Goal: Transaction & Acquisition: Download file/media

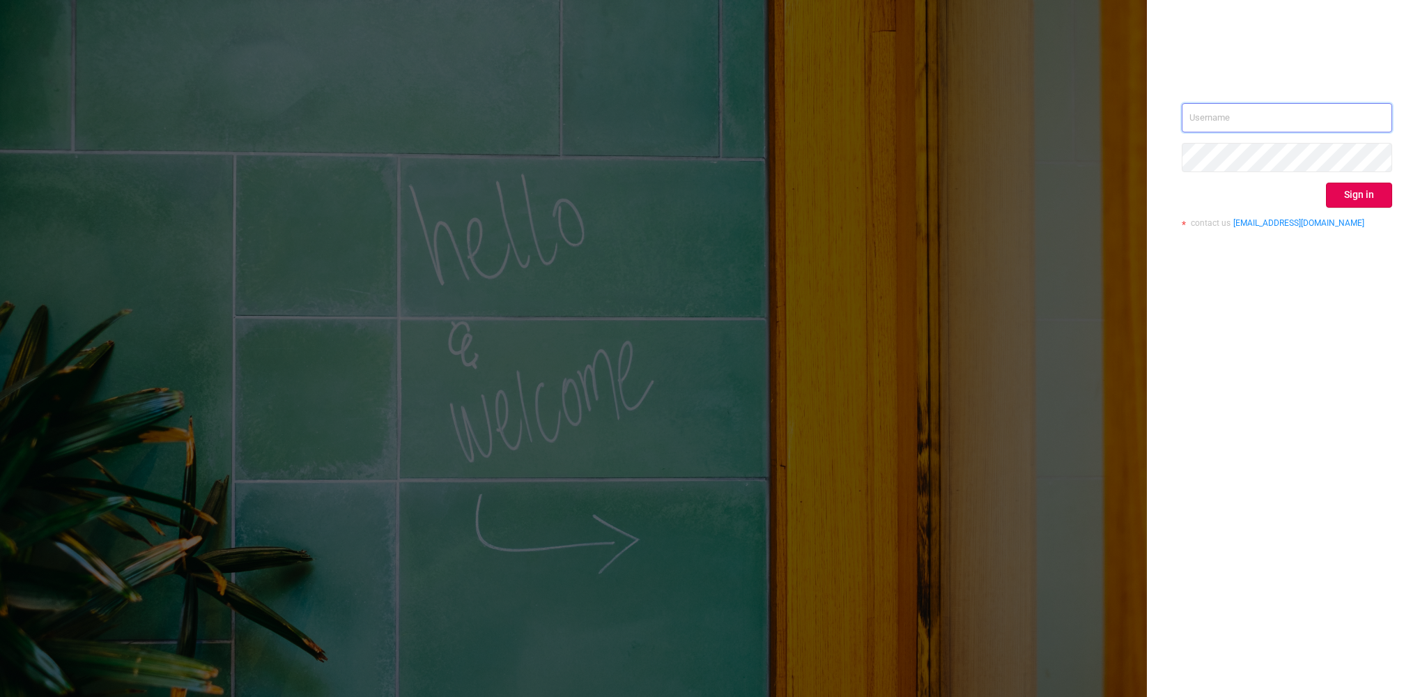
click at [1295, 107] on input "text" at bounding box center [1286, 117] width 210 height 29
type input "[EMAIL_ADDRESS][PERSON_NAME][DOMAIN_NAME]"
click at [1350, 185] on button "Sign in" at bounding box center [1359, 195] width 66 height 25
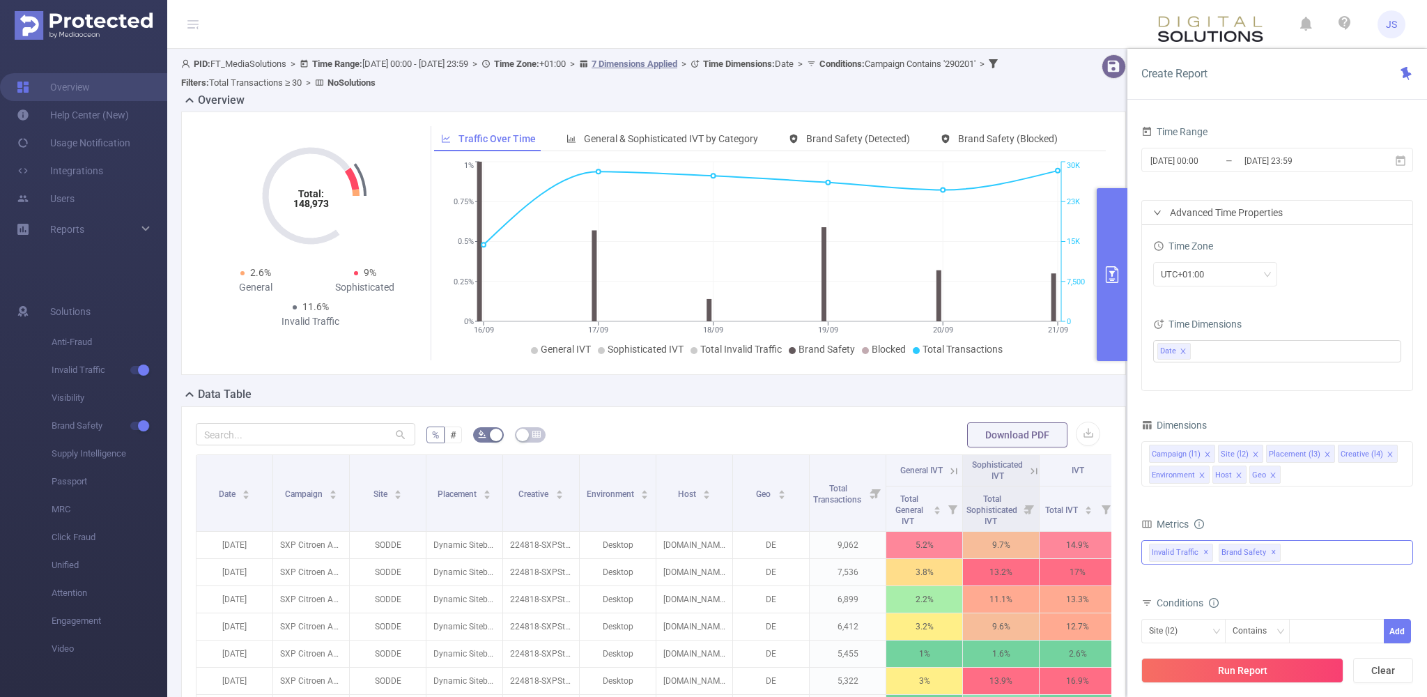
click at [1271, 553] on span "✕" at bounding box center [1274, 552] width 6 height 17
click at [1204, 550] on span "✕" at bounding box center [1206, 552] width 6 height 17
click at [1204, 550] on div at bounding box center [1277, 551] width 272 height 22
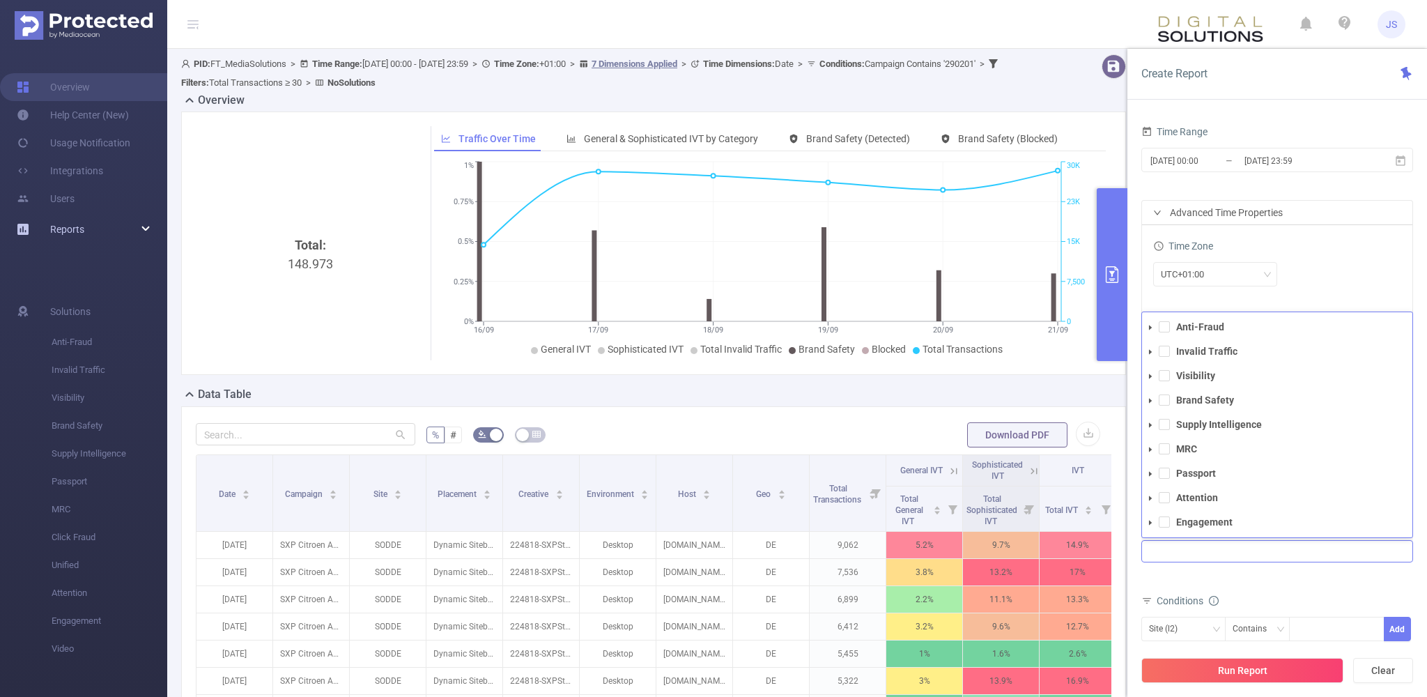
click at [88, 231] on div "Reports" at bounding box center [83, 229] width 167 height 28
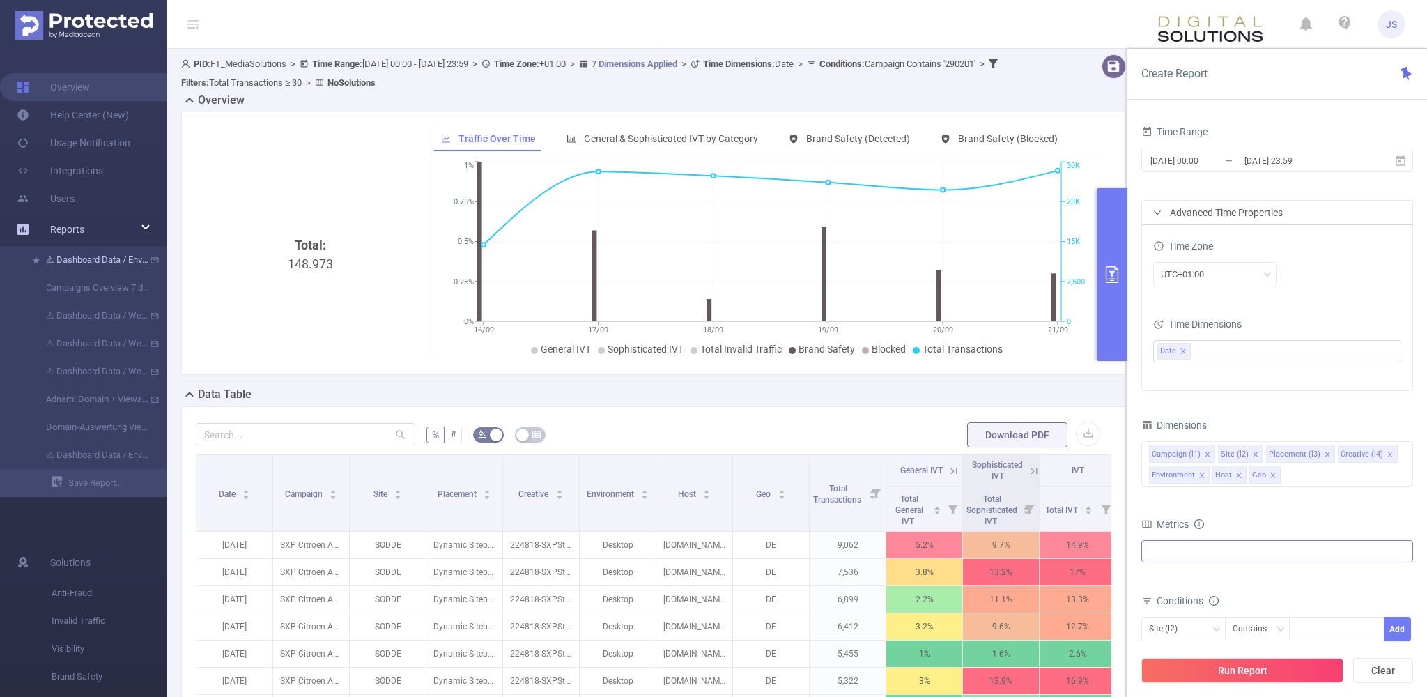
click at [96, 261] on link "⚠ Dashboard Data / Environment + Browser Report" at bounding box center [89, 260] width 123 height 28
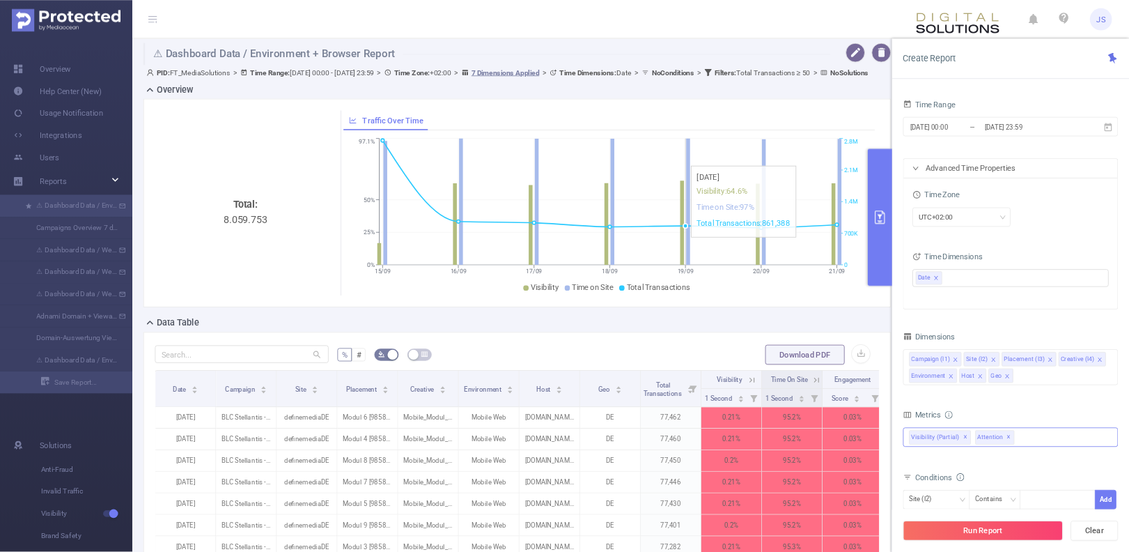
scroll to position [0, 31]
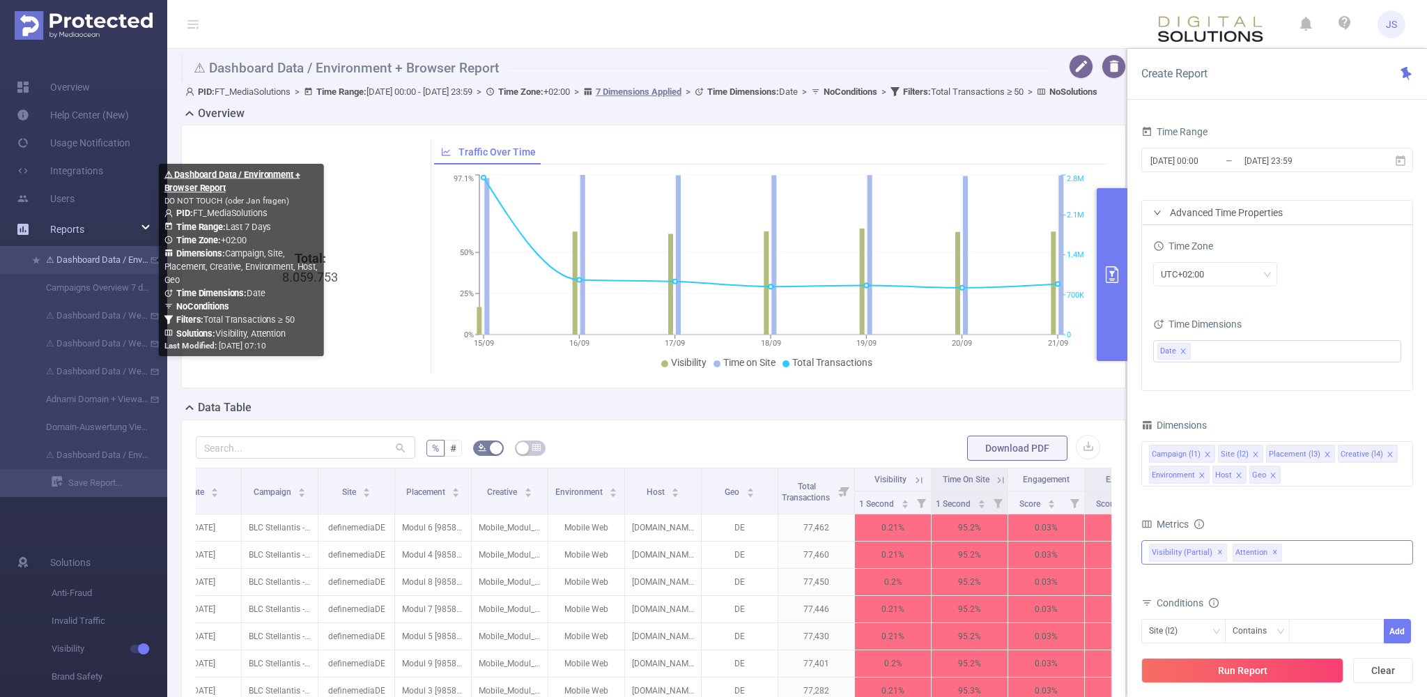
click at [106, 261] on link "⚠ Dashboard Data / Environment + Browser Report" at bounding box center [89, 260] width 123 height 28
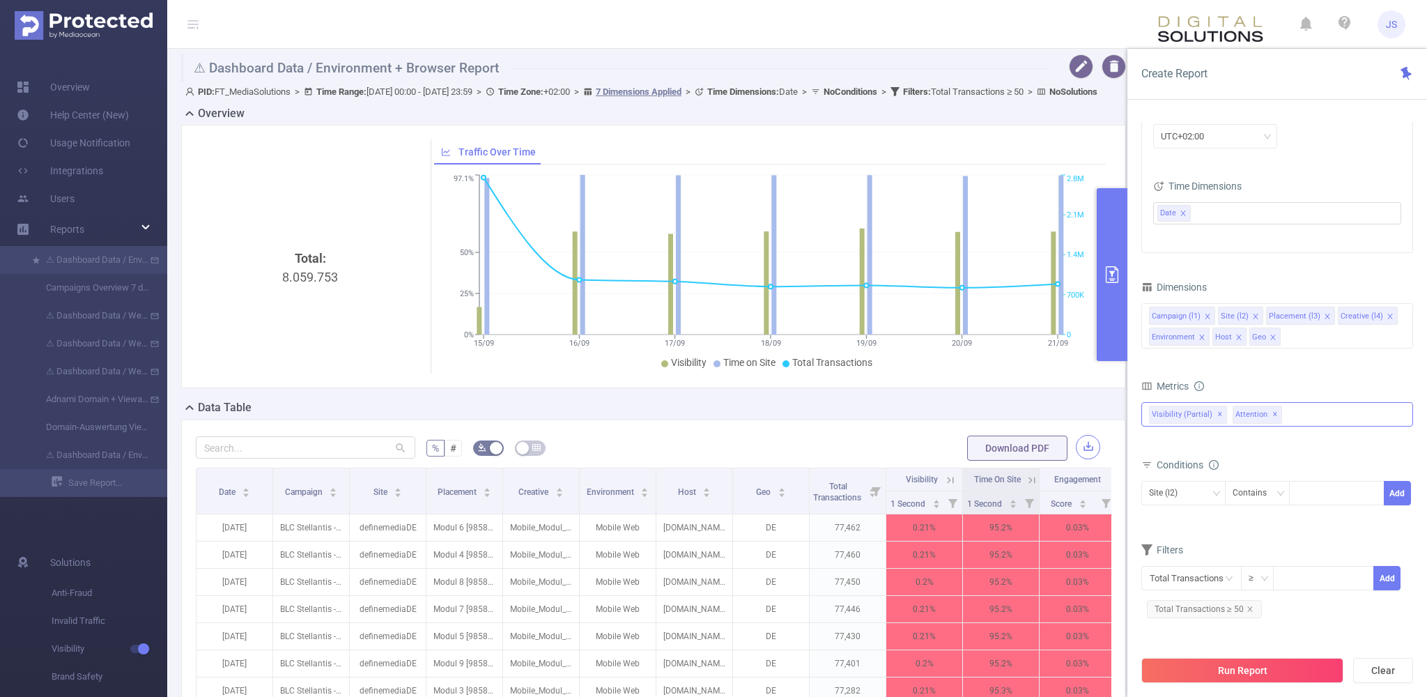
click at [1091, 459] on button "button" at bounding box center [1088, 447] width 24 height 24
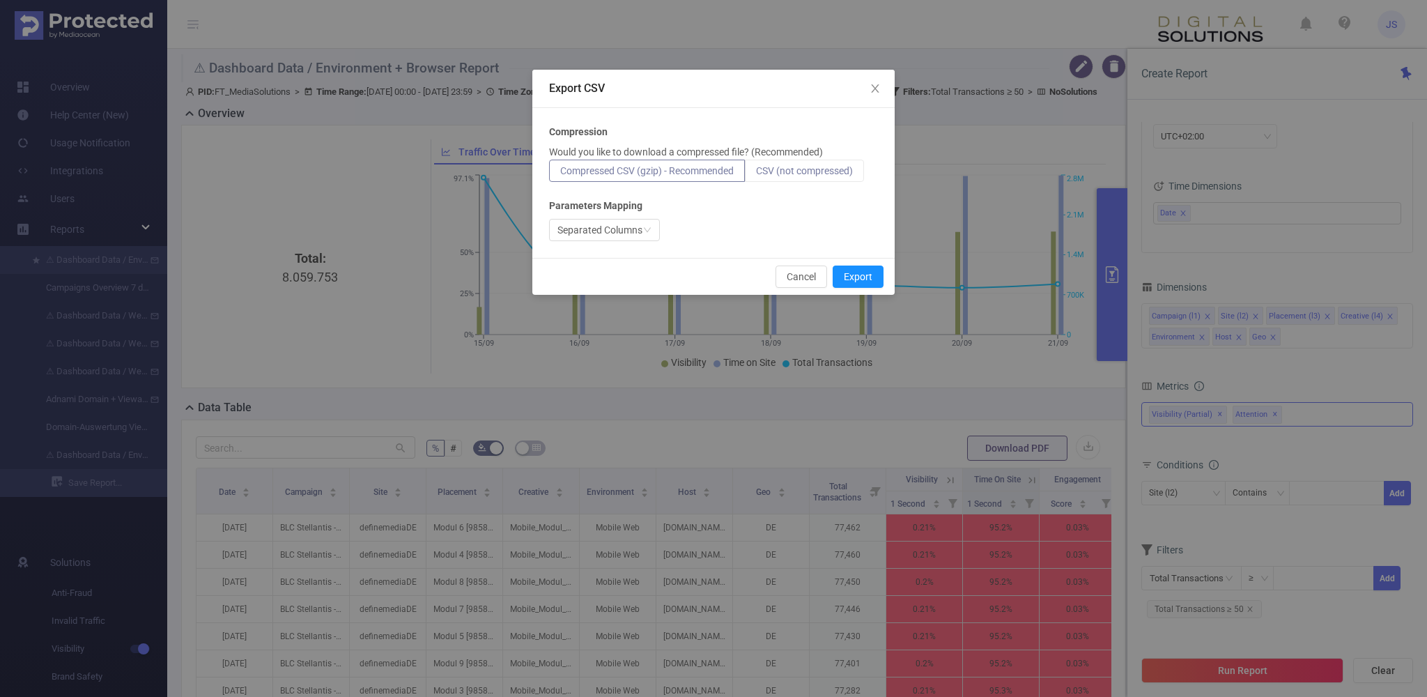
click at [809, 178] on label "CSV (not compressed)" at bounding box center [804, 171] width 119 height 22
click at [756, 174] on input "CSV (not compressed)" at bounding box center [756, 174] width 0 height 0
click at [855, 277] on button "Export" at bounding box center [857, 276] width 51 height 22
